Goal: Find specific page/section: Find specific page/section

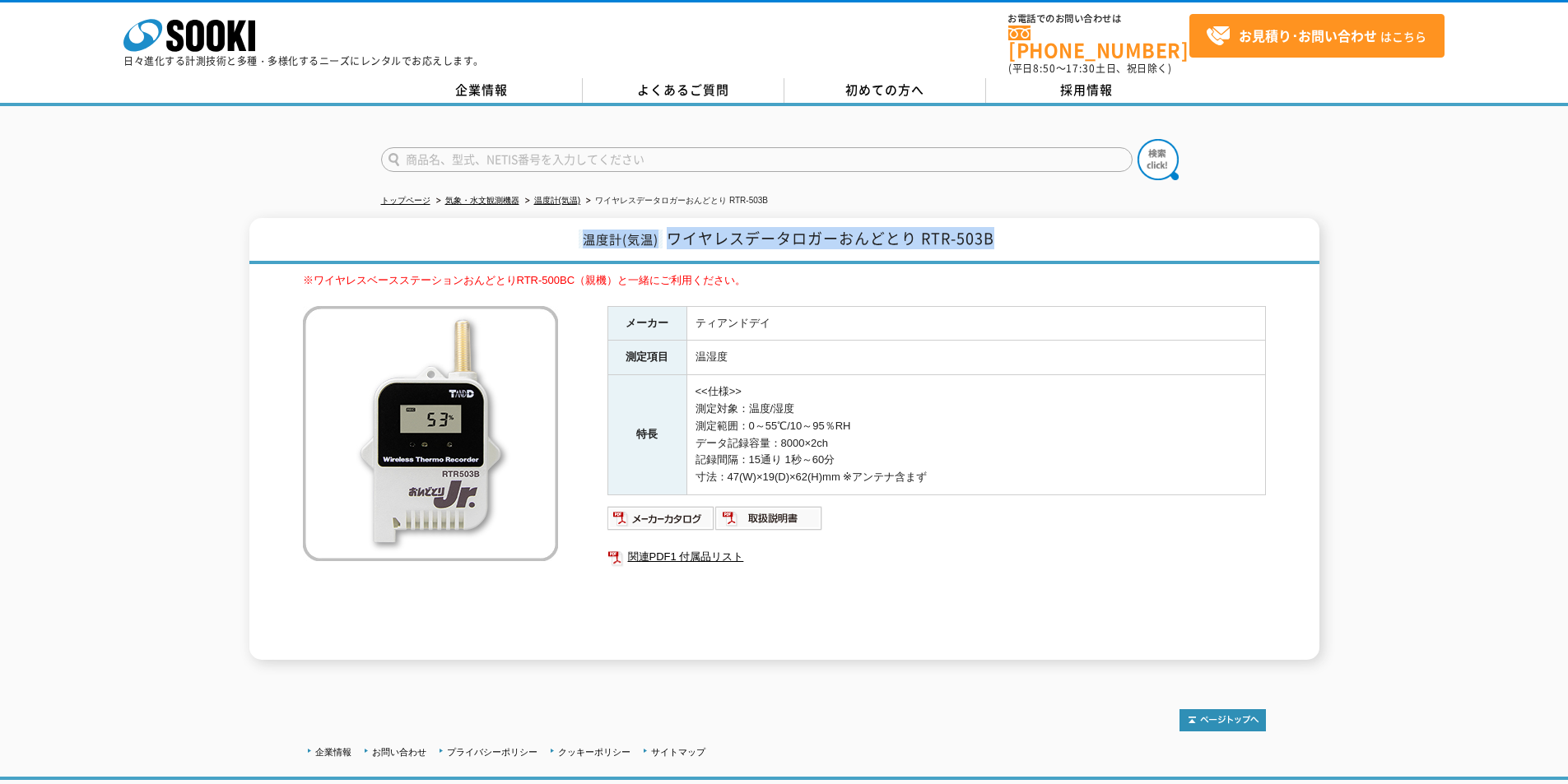
drag, startPoint x: 585, startPoint y: 227, endPoint x: 995, endPoint y: 224, distance: 410.0
click at [995, 224] on h1 "温度計(気温) ワイヤレスデータロガーおんどとり RTR-503B" at bounding box center [784, 241] width 1070 height 46
copy h1 "温度計(気温) ワイヤレスデータロガーおんどとり RTR-503B"
click at [708, 232] on span "ワイヤレスデータロガーおんどとり RTR-503B" at bounding box center [831, 237] width 328 height 22
drag, startPoint x: 671, startPoint y: 226, endPoint x: 975, endPoint y: 222, distance: 304.0
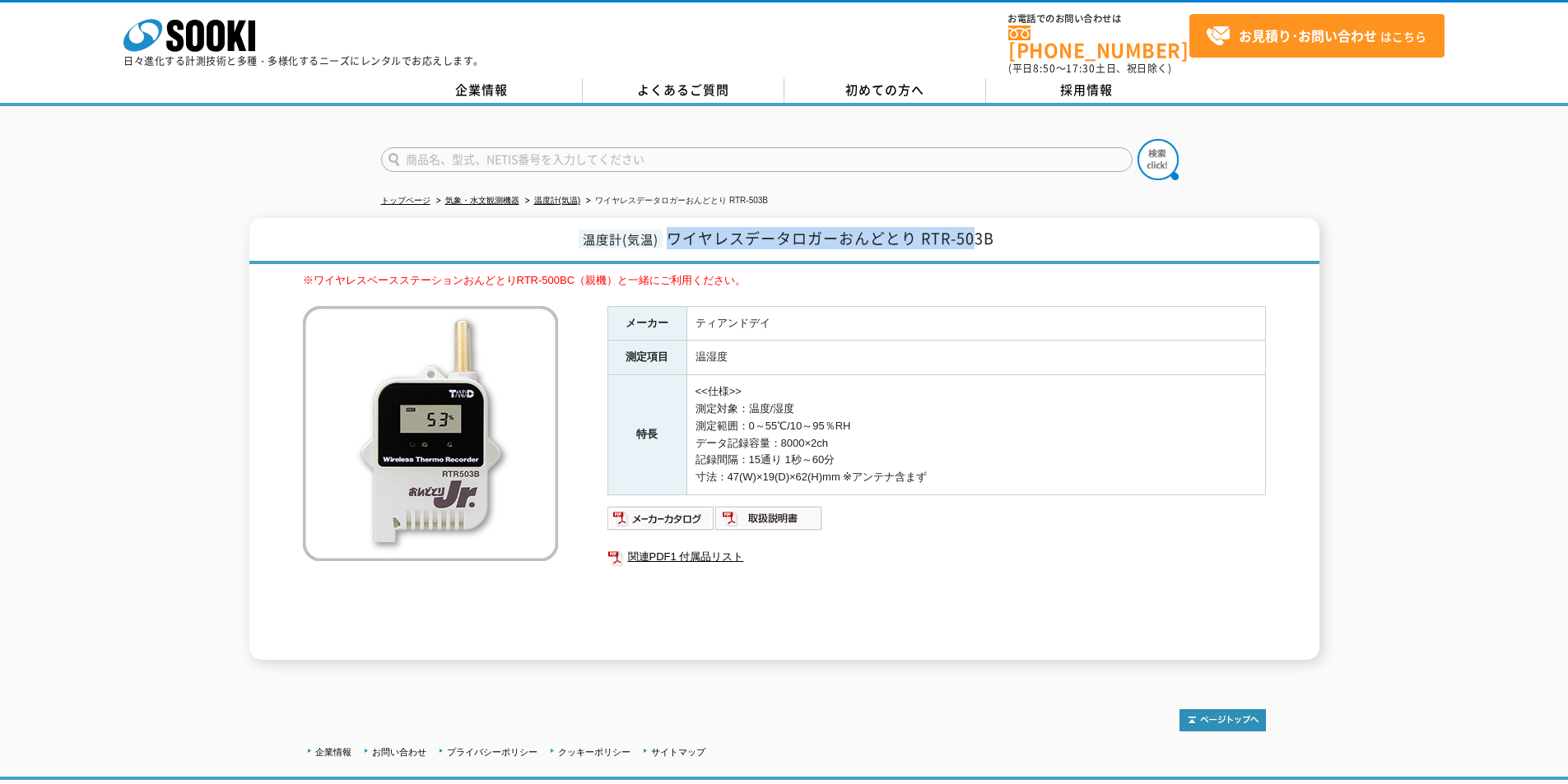
click at [975, 227] on span "ワイヤレスデータロガーおんどとり RTR-503B" at bounding box center [831, 237] width 328 height 22
click at [969, 227] on span "ワイヤレスデータロガーおんどとり RTR-503B" at bounding box center [831, 237] width 328 height 22
click at [994, 225] on h1 "温度計(気温) ワイヤレスデータロガーおんどとり RTR-503B" at bounding box center [784, 241] width 1070 height 46
drag, startPoint x: 992, startPoint y: 229, endPoint x: 667, endPoint y: 235, distance: 325.1
click at [667, 235] on span "ワイヤレスデータロガーおんどとり RTR-503B" at bounding box center [831, 237] width 328 height 22
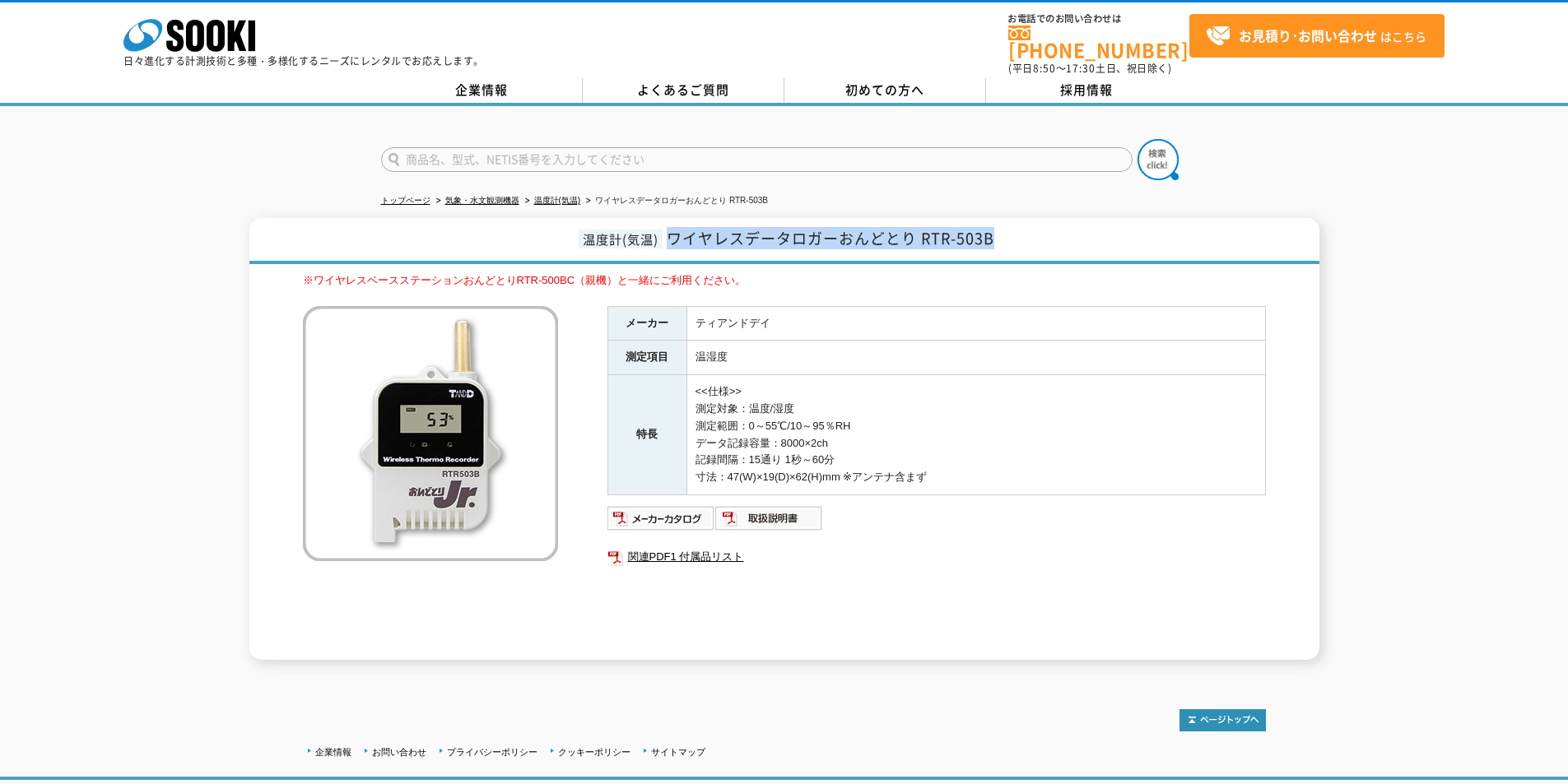
copy span "ワイヤレスデータロガーおんどとり RTR-503B"
click at [577, 156] on input "text" at bounding box center [757, 159] width 752 height 25
paste input "ワイヤレスデータロガーおんどとり RTR-503B"
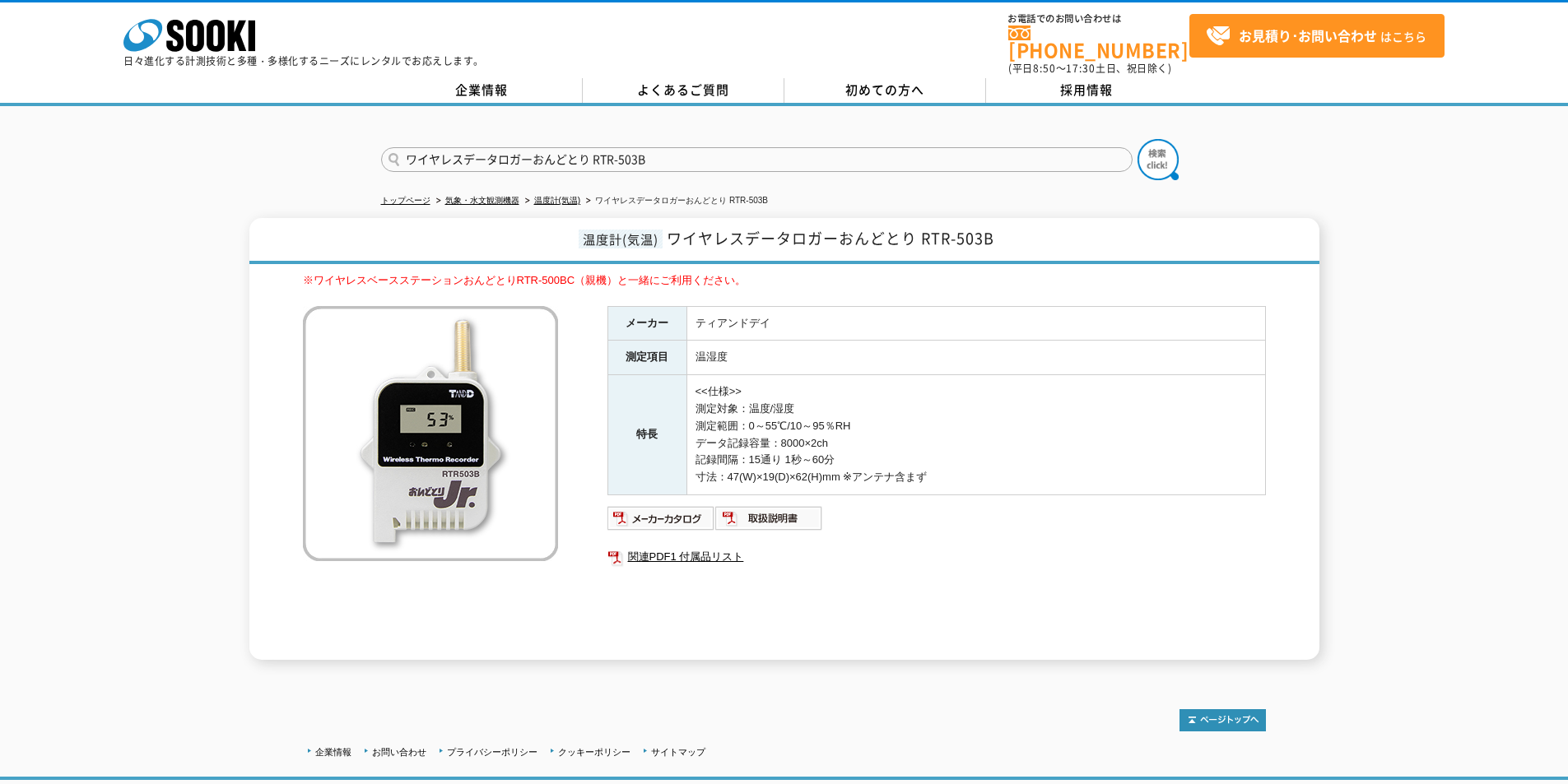
drag, startPoint x: 666, startPoint y: 146, endPoint x: 299, endPoint y: 153, distance: 367.1
click at [301, 152] on div "ワイヤレスデータロガーおんどとり RTR-503B" at bounding box center [784, 145] width 1568 height 79
type input "ワイヤレスデータロガーおんどとり RTR-503B"
